Goal: Information Seeking & Learning: Find contact information

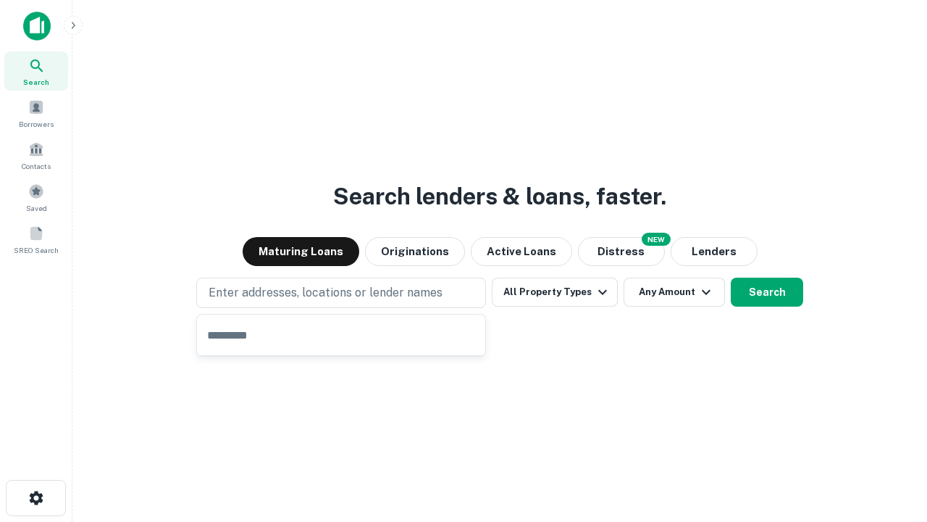
type input "**********"
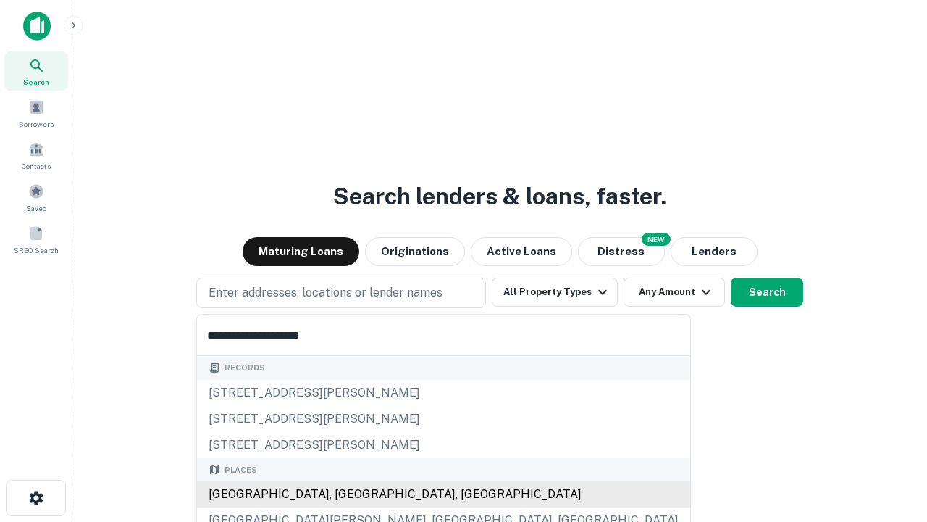
click at [346, 494] on div "Santa Monica, CA, USA" at bounding box center [443, 494] width 493 height 26
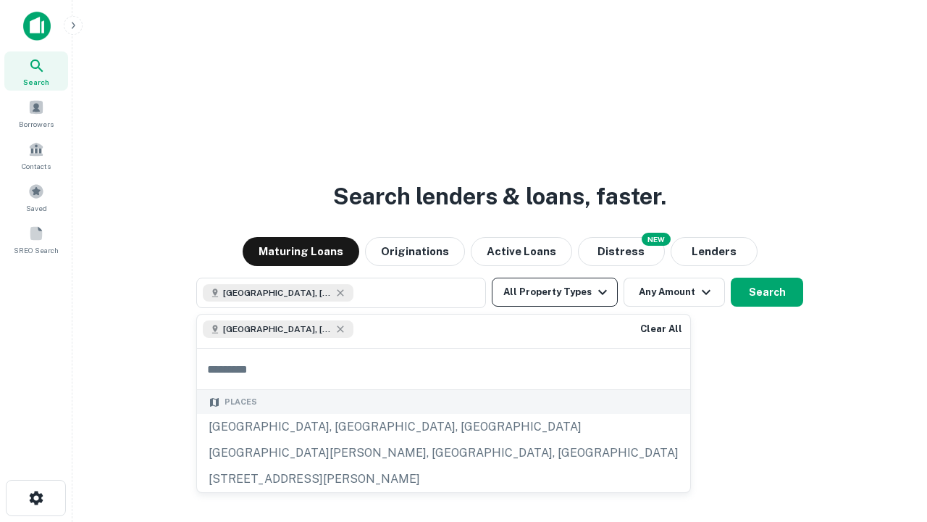
click at [555, 292] on button "All Property Types" at bounding box center [555, 291] width 126 height 29
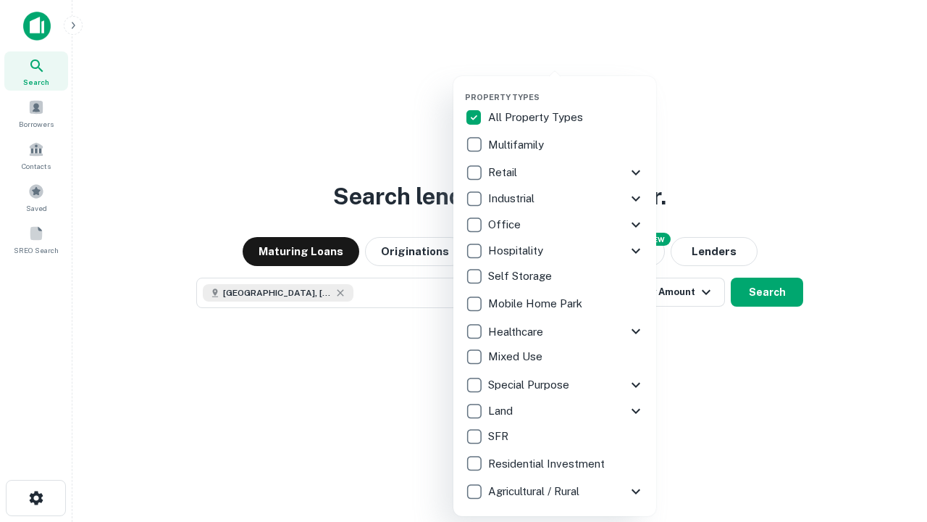
click at [567, 88] on button "button" at bounding box center [566, 88] width 203 height 1
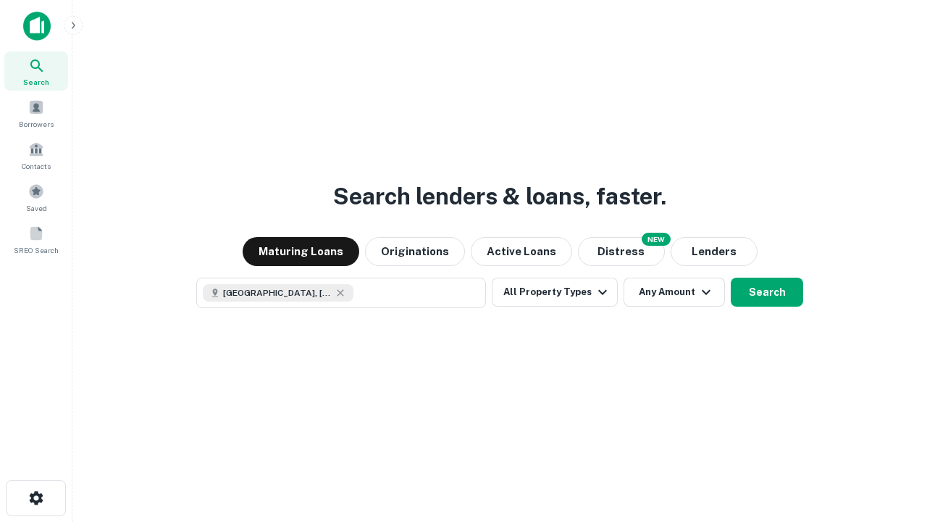
scroll to position [23, 0]
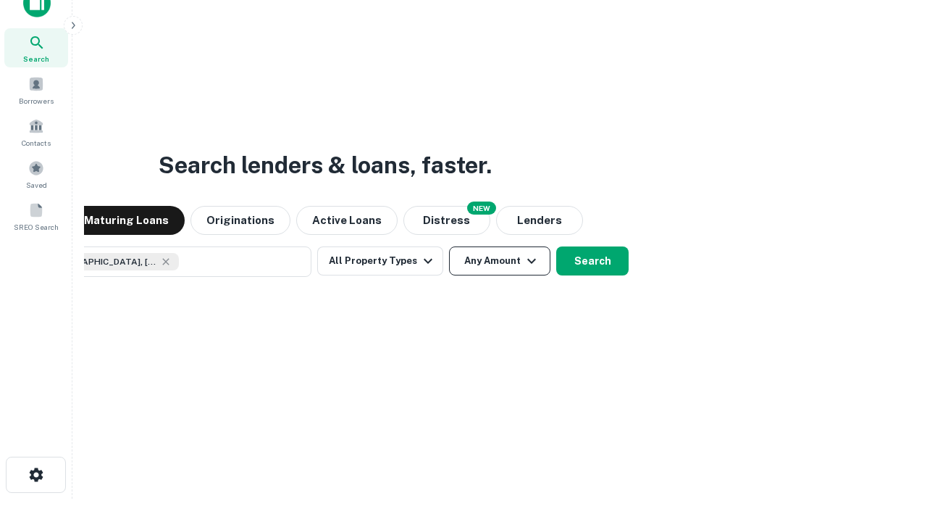
click at [449, 246] on button "Any Amount" at bounding box center [499, 260] width 101 height 29
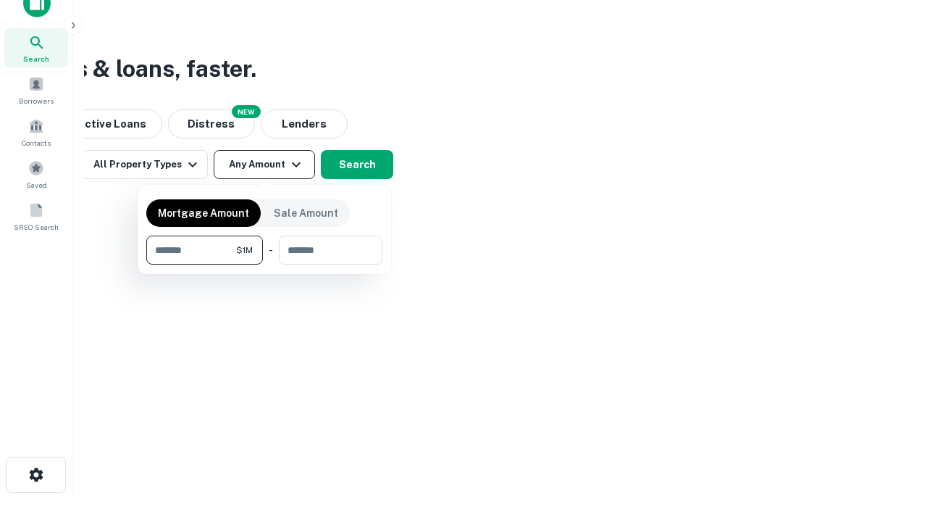
type input "*******"
click at [264, 264] on button "button" at bounding box center [264, 264] width 236 height 1
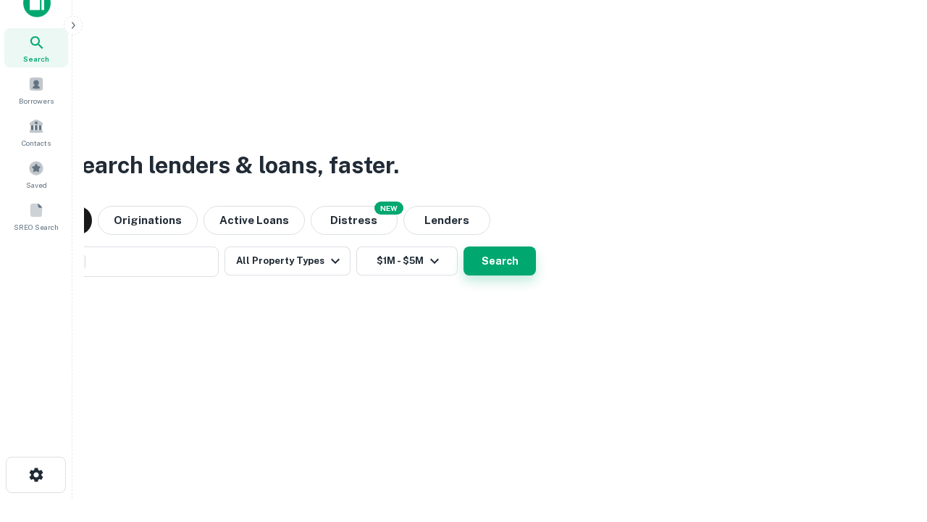
click at [464, 246] on button "Search" at bounding box center [500, 260] width 72 height 29
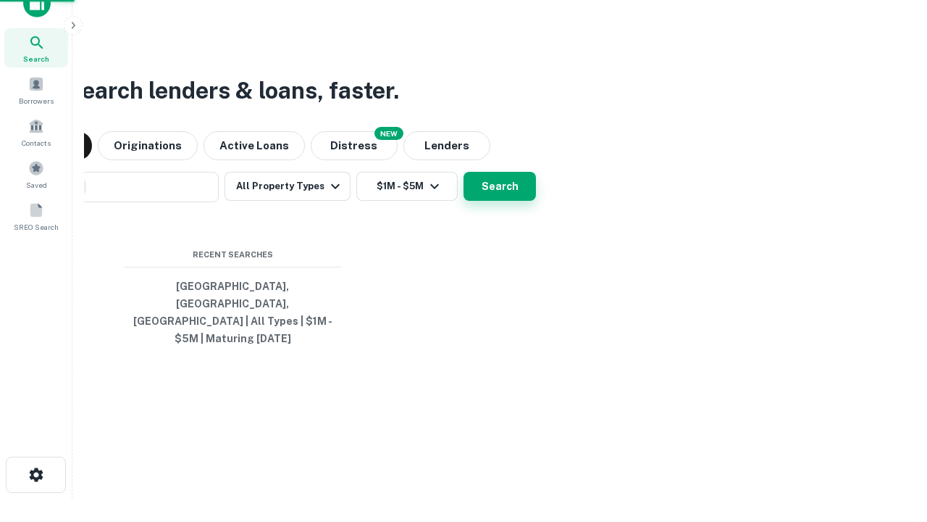
scroll to position [47, 410]
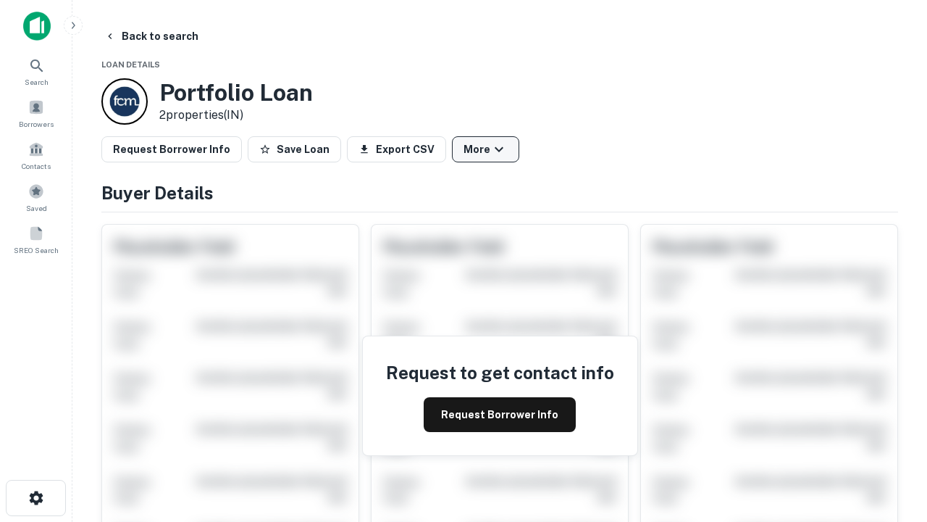
click at [485, 149] on button "More" at bounding box center [485, 149] width 67 height 26
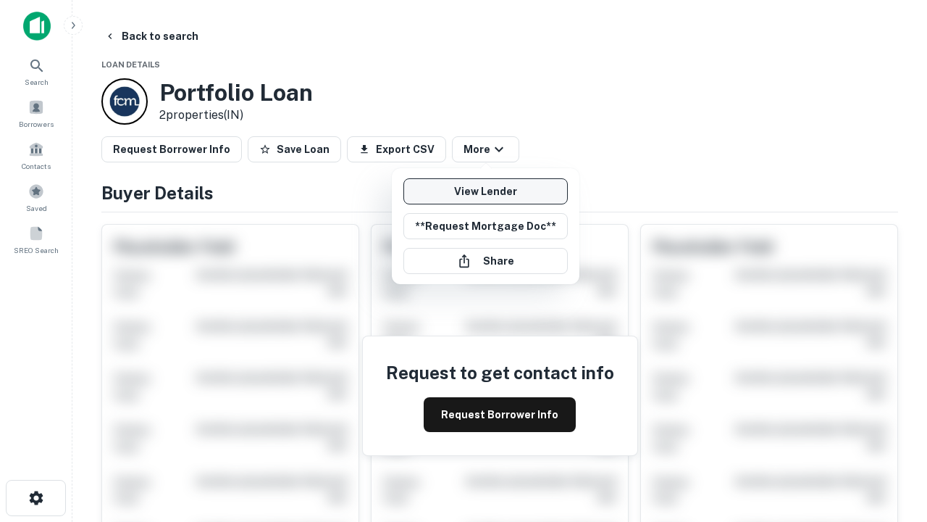
click at [485, 191] on link "View Lender" at bounding box center [486, 191] width 164 height 26
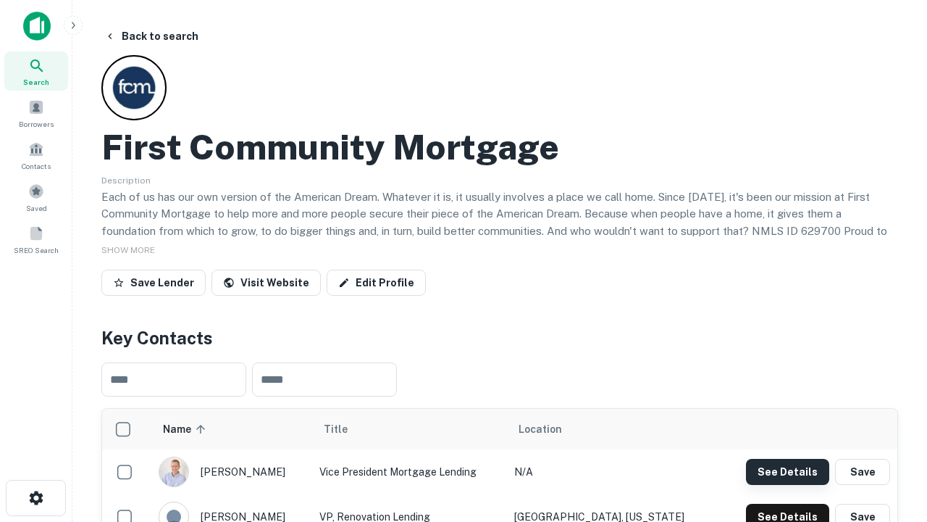
click at [787, 471] on button "See Details" at bounding box center [787, 472] width 83 height 26
click at [35, 498] on icon "button" at bounding box center [36, 497] width 17 height 17
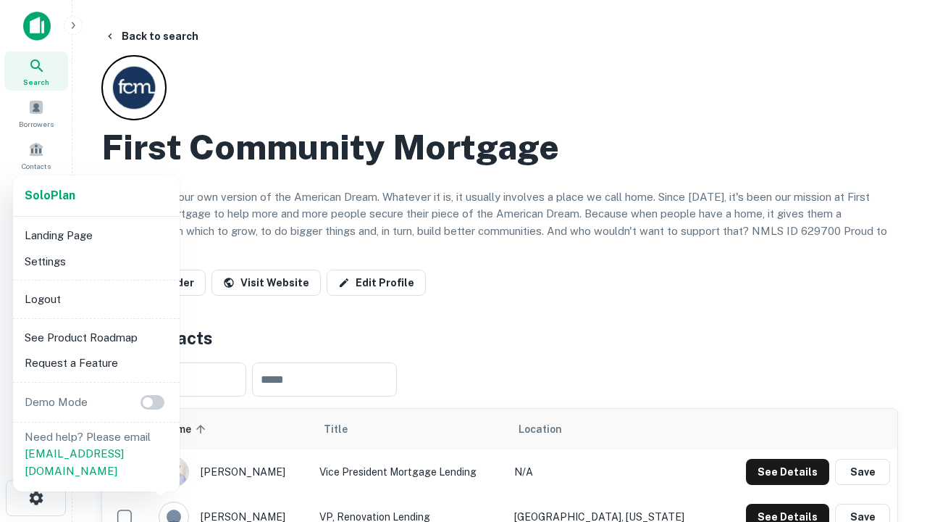
click at [96, 298] on li "Logout" at bounding box center [96, 299] width 155 height 26
